Goal: Task Accomplishment & Management: Use online tool/utility

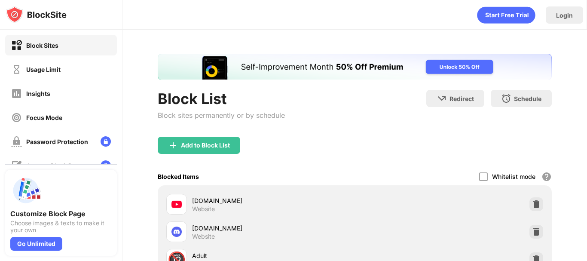
scroll to position [117, 0]
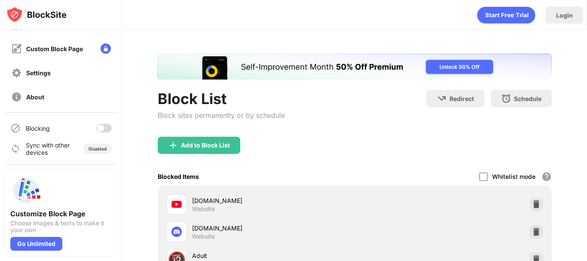
click at [97, 129] on div at bounding box center [100, 128] width 7 height 7
click at [96, 127] on div at bounding box center [103, 128] width 15 height 9
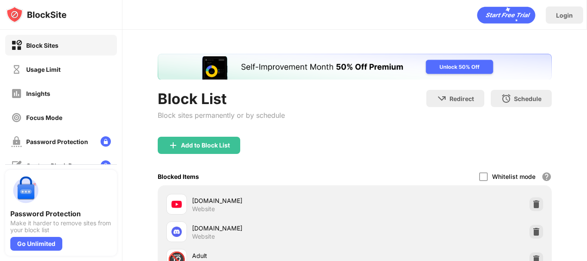
scroll to position [117, 0]
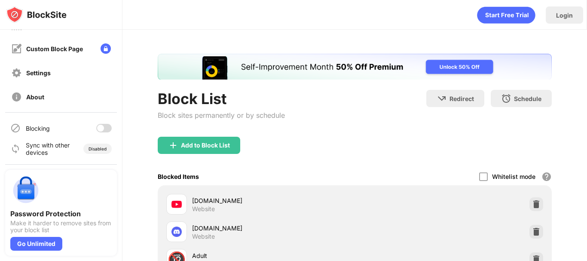
click at [92, 122] on div "Blocking" at bounding box center [61, 128] width 112 height 21
click at [97, 125] on div at bounding box center [100, 128] width 7 height 7
